Goal: Information Seeking & Learning: Learn about a topic

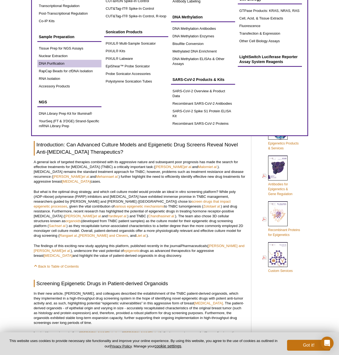
scroll to position [168, 0]
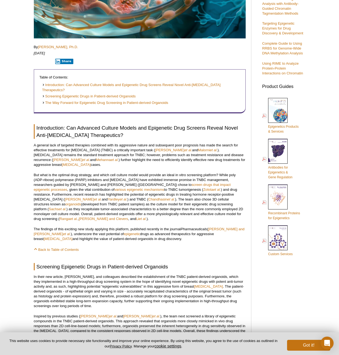
click at [22, 198] on div "Active Motif Logo Enabling Epigenetics Research 0 Search Skip to content Active…" at bounding box center [169, 330] width 339 height 953
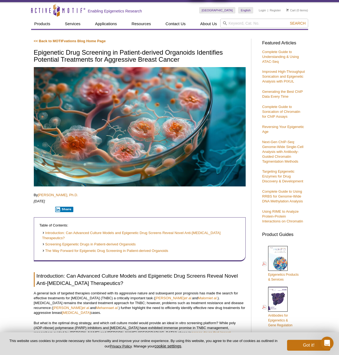
scroll to position [12, 0]
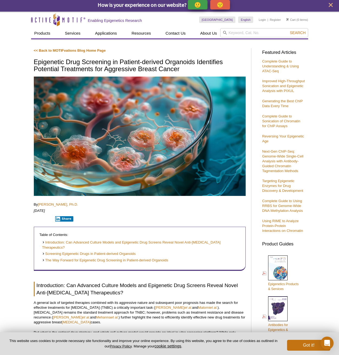
scroll to position [4, 0]
